Goal: Information Seeking & Learning: Learn about a topic

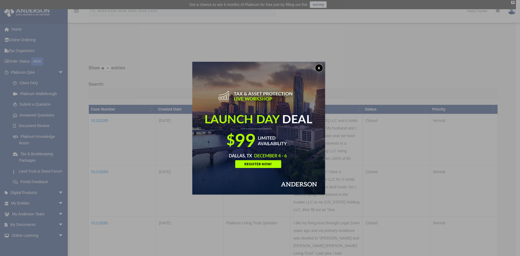
click at [320, 68] on button "x" at bounding box center [319, 68] width 8 height 8
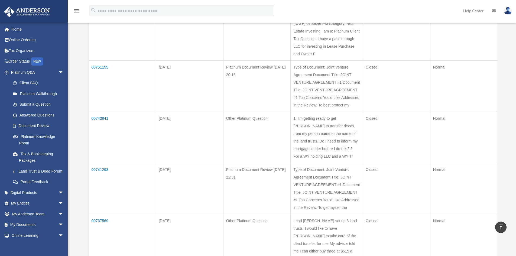
scroll to position [298, 0]
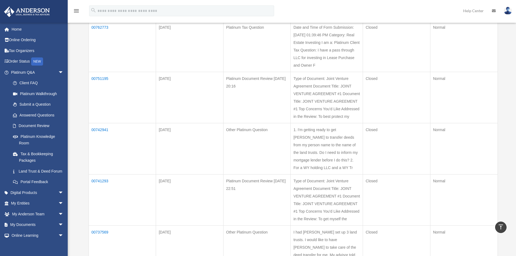
click at [99, 126] on td "00742941" at bounding box center [122, 148] width 67 height 51
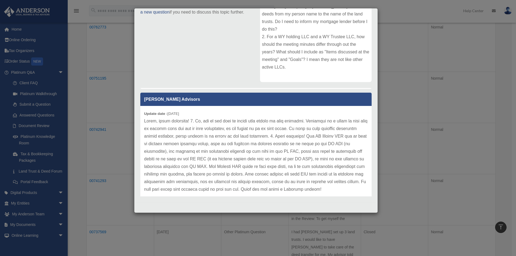
scroll to position [62, 0]
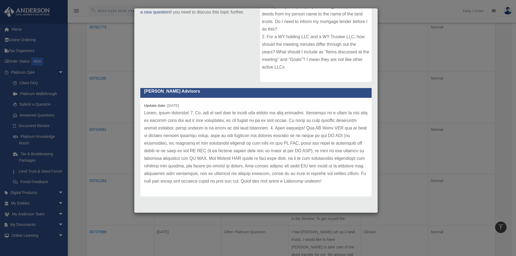
click at [102, 108] on div "Case Detail × Other Platinum Question Case Number 00742941 Created Date [DATE] …" at bounding box center [258, 128] width 516 height 256
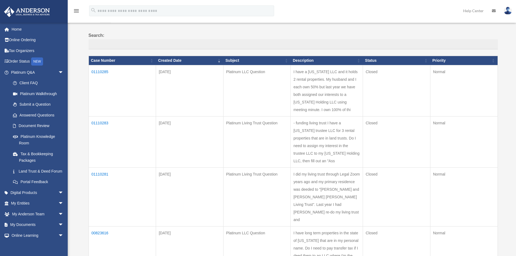
scroll to position [54, 0]
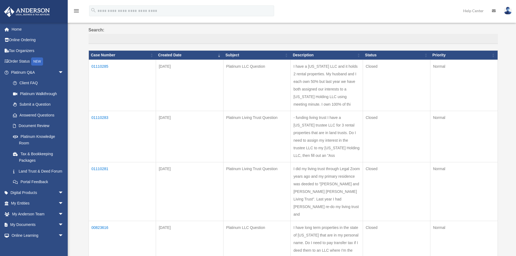
click at [103, 65] on td "01110285" at bounding box center [122, 85] width 67 height 51
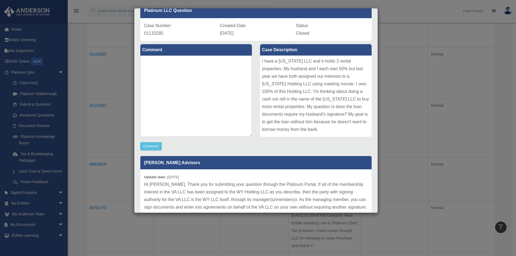
scroll to position [27, 0]
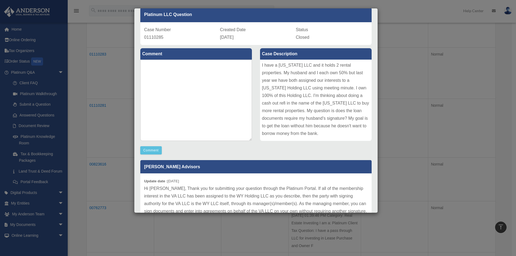
click at [108, 96] on div "Case Detail × Platinum LLC Question Case Number 01110285 Created Date September…" at bounding box center [258, 128] width 516 height 256
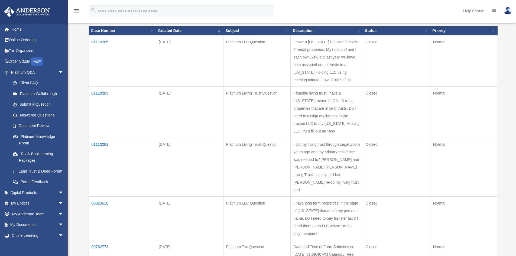
scroll to position [81, 0]
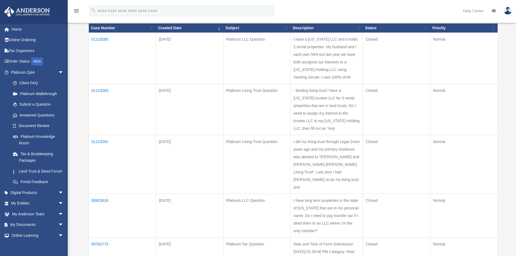
click at [170, 90] on td "Sep 15, 2025" at bounding box center [189, 109] width 67 height 51
click at [100, 91] on td "01110283" at bounding box center [122, 109] width 67 height 51
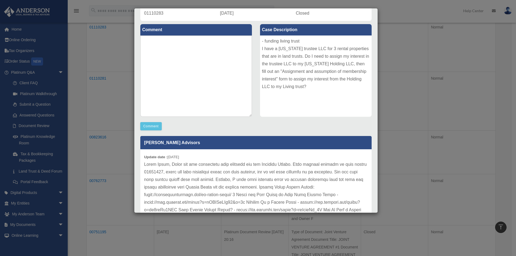
scroll to position [0, 0]
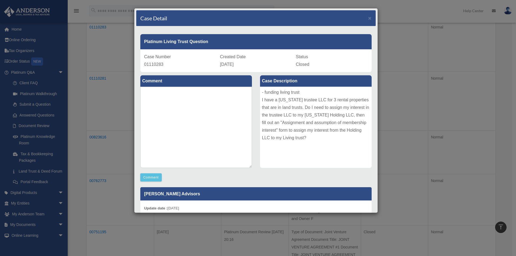
click at [101, 103] on div "Case Detail × Platinum Living Trust Question Case Number 01110283 Created Date …" at bounding box center [258, 128] width 516 height 256
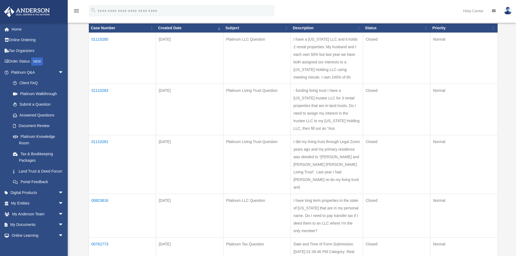
click at [98, 141] on td "01110281" at bounding box center [122, 164] width 67 height 59
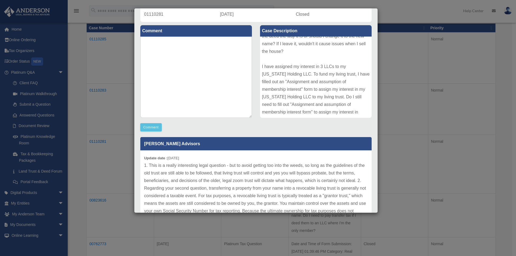
scroll to position [0, 0]
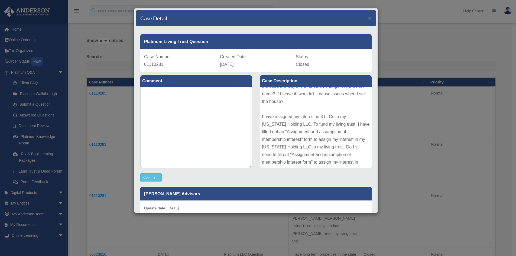
click at [410, 161] on div "Case Detail × Platinum Living Trust Question Case Number 01110281 Created Date …" at bounding box center [258, 128] width 516 height 256
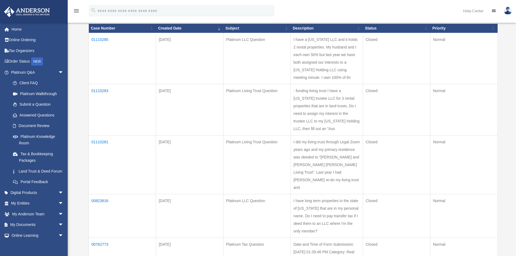
scroll to position [81, 0]
click at [98, 142] on td "01110281" at bounding box center [122, 164] width 67 height 59
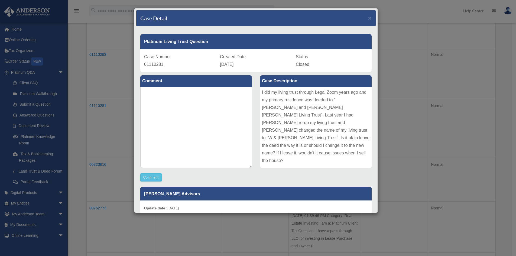
scroll to position [117, 0]
click at [302, 146] on div "I did my living trust through Legal Zoom years ago and my primary residence was…" at bounding box center [316, 127] width 112 height 81
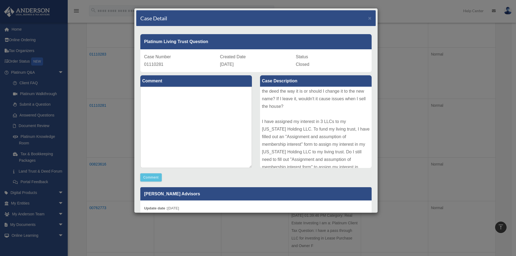
scroll to position [59, 0]
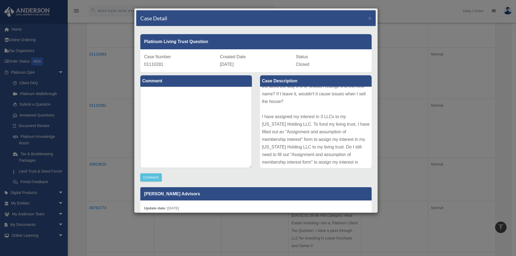
click at [251, 171] on div "Comment Comment" at bounding box center [196, 126] width 120 height 109
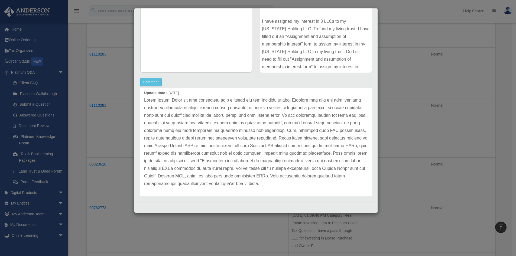
scroll to position [186, 0]
click at [114, 142] on div "Case Detail × Platinum Living Trust Question Case Number 01110281 Created Date …" at bounding box center [258, 128] width 516 height 256
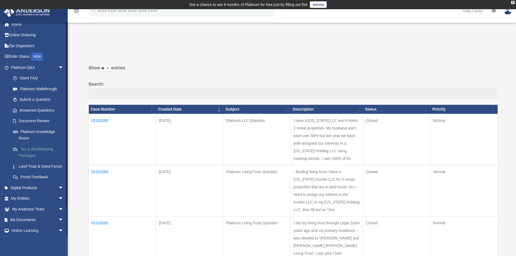
scroll to position [0, 0]
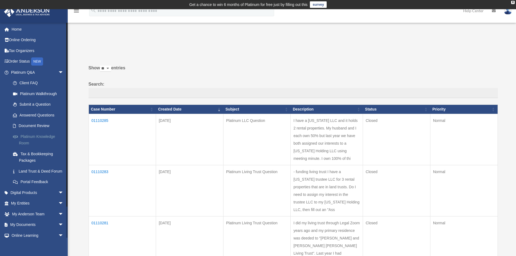
click at [37, 136] on link "Platinum Knowledge Room" at bounding box center [40, 139] width 64 height 17
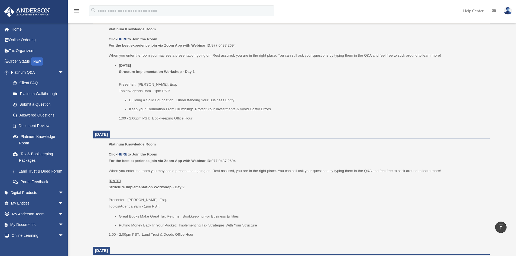
scroll to position [341, 0]
